Goal: Find specific page/section: Find specific page/section

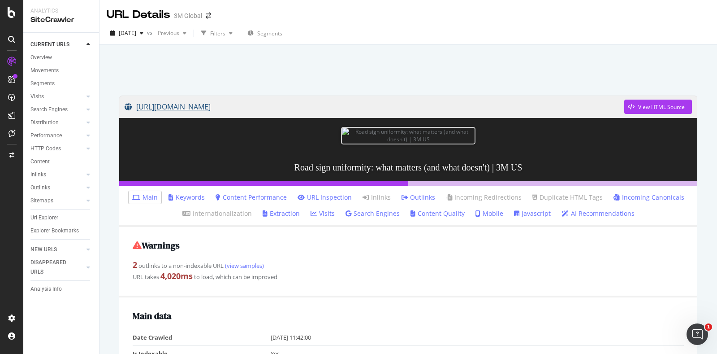
click at [547, 109] on link "[URL][DOMAIN_NAME]" at bounding box center [375, 106] width 500 height 22
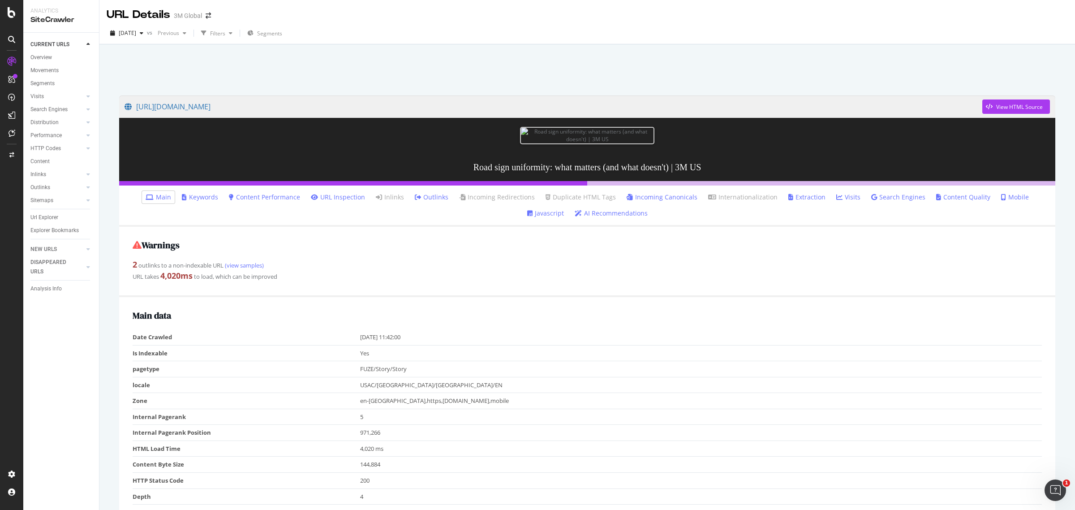
click at [10, 37] on icon at bounding box center [11, 39] width 7 height 7
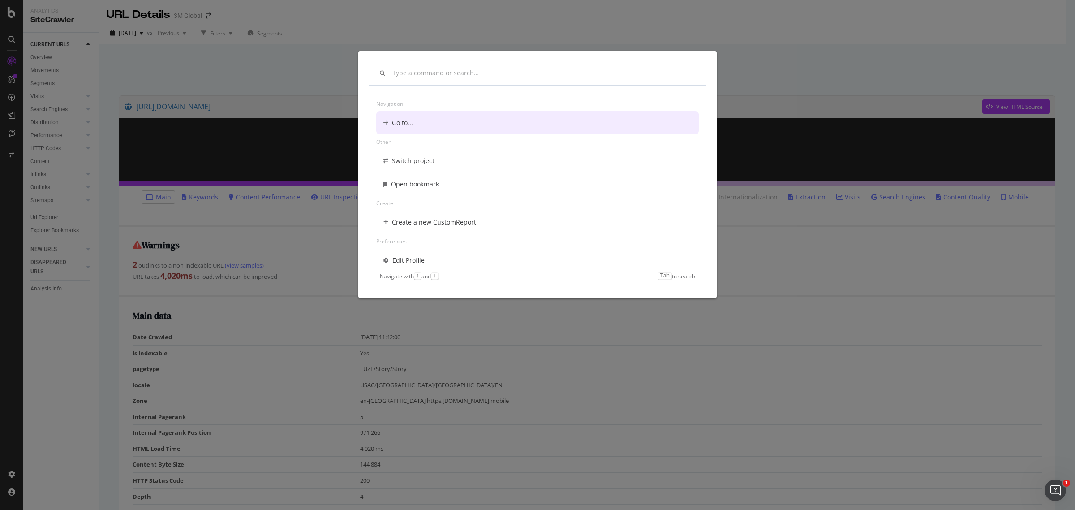
click at [12, 56] on div "Navigation Go to... Other Switch project Open bookmark Create Create a new Cust…" at bounding box center [537, 255] width 1075 height 510
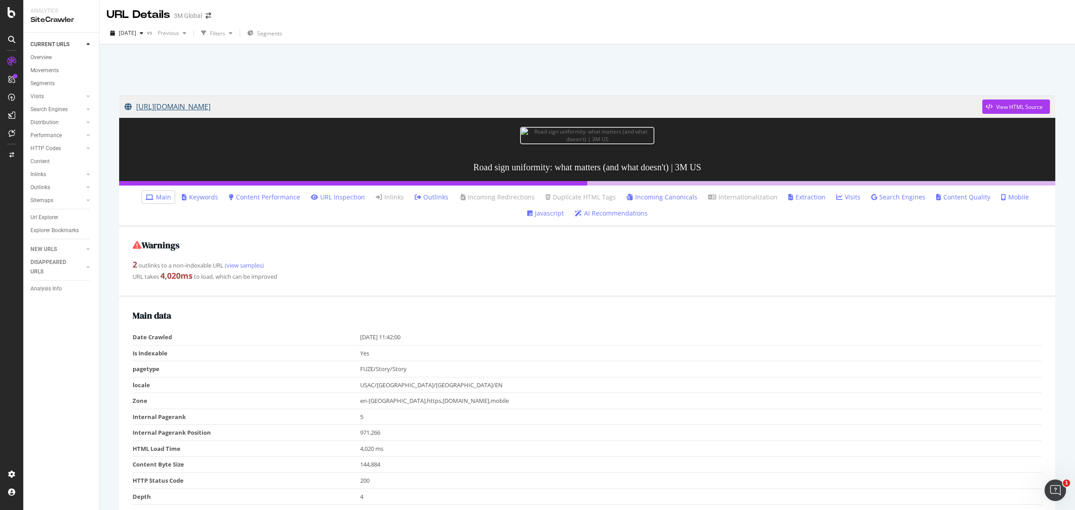
click at [716, 101] on link "[URL][DOMAIN_NAME]" at bounding box center [554, 106] width 858 height 22
click at [52, 210] on div "Overview Movements Segments Visits Analysis Orphan URLs Search Engines Top Char…" at bounding box center [64, 147] width 69 height 192
click at [49, 220] on div "Url Explorer" at bounding box center [44, 217] width 28 height 9
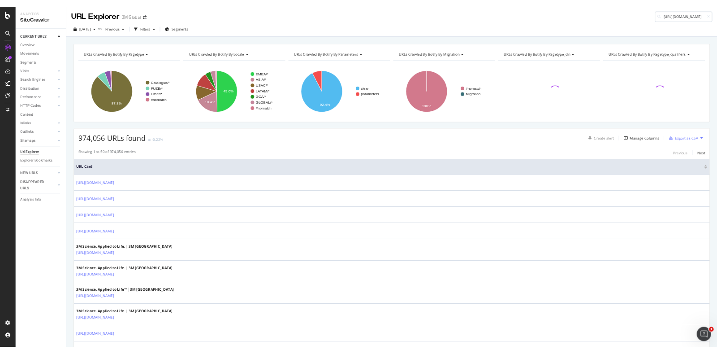
scroll to position [0, 332]
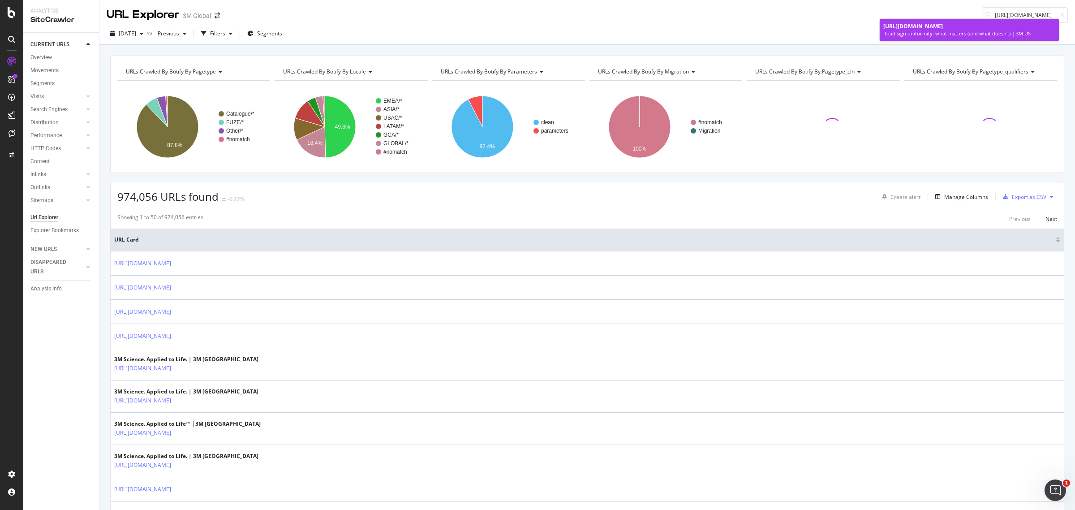
type input "[URL][DOMAIN_NAME]"
click at [716, 30] on span "[URL][DOMAIN_NAME]" at bounding box center [914, 26] width 60 height 8
